Goal: Transaction & Acquisition: Subscribe to service/newsletter

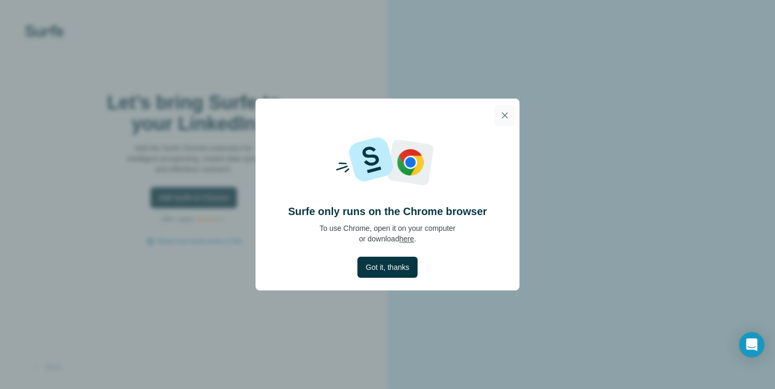
click at [503, 115] on icon "button" at bounding box center [504, 115] width 11 height 11
